Goal: Obtain resource: Download file/media

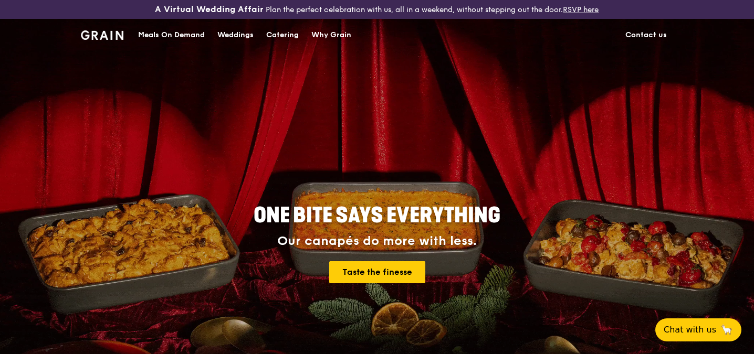
click at [287, 36] on div "Catering" at bounding box center [282, 34] width 33 height 31
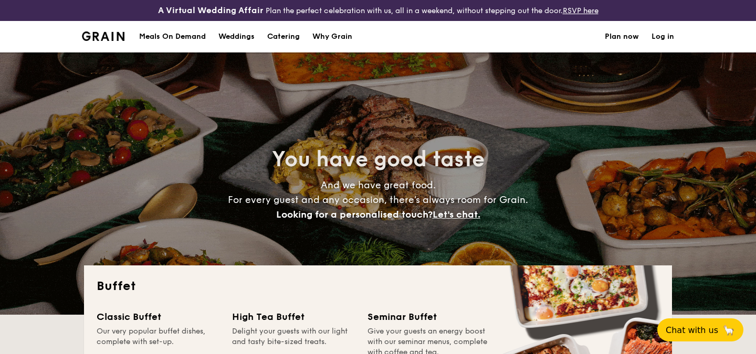
select select
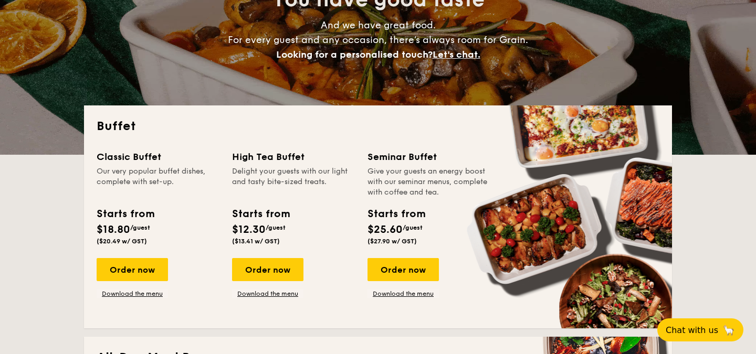
scroll to position [170, 0]
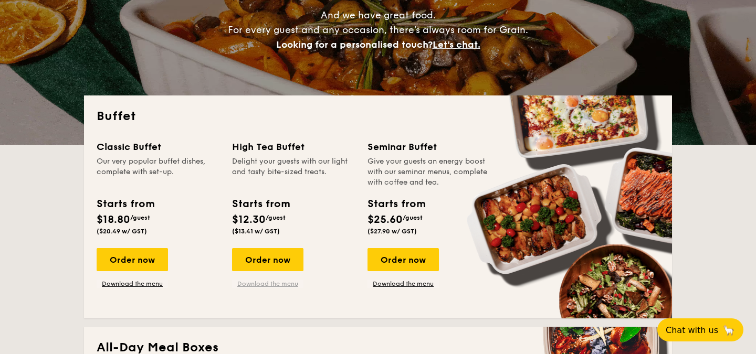
click at [269, 285] on link "Download the menu" at bounding box center [267, 284] width 71 height 8
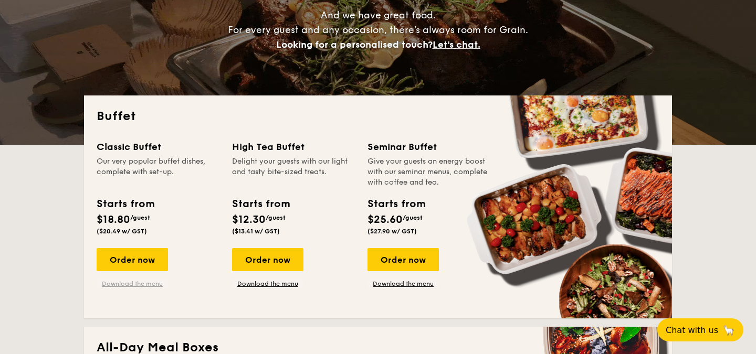
click at [110, 282] on link "Download the menu" at bounding box center [132, 284] width 71 height 8
click at [261, 282] on link "Download the menu" at bounding box center [267, 284] width 71 height 8
